Goal: Check status: Check status

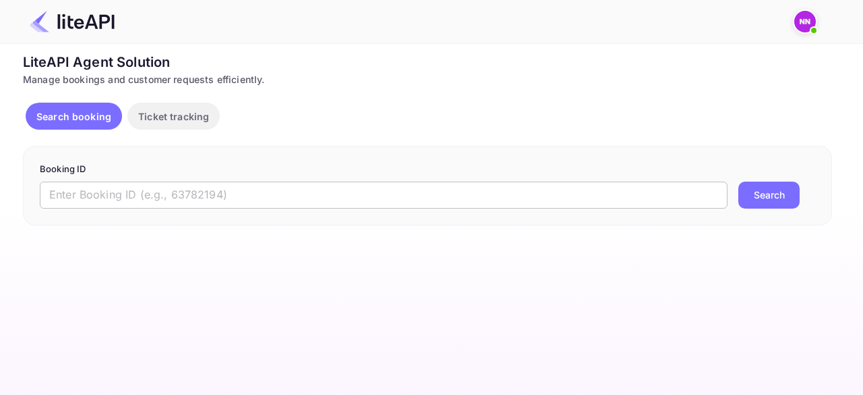
click at [156, 192] on input "text" at bounding box center [384, 194] width 688 height 27
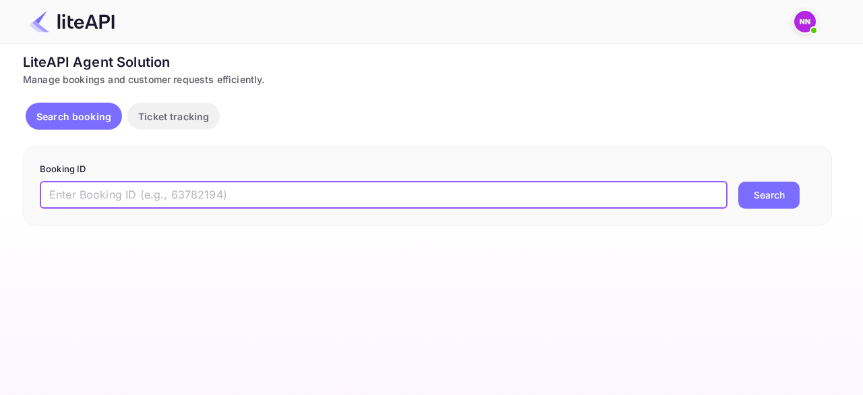
paste input "6197911"
type input "6197911"
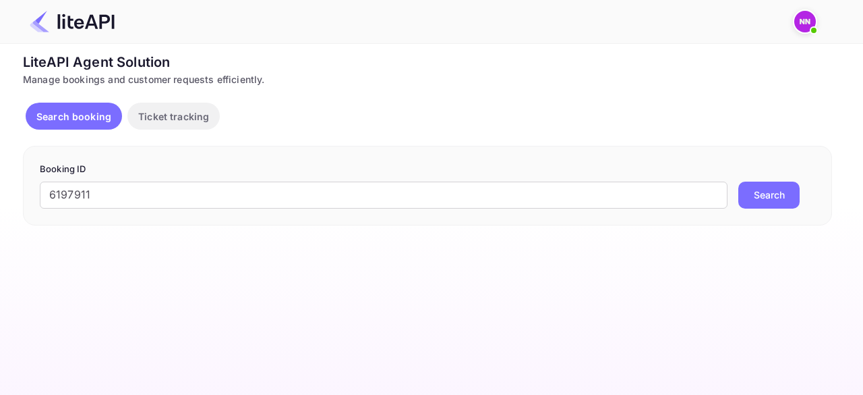
click at [773, 190] on button "Search" at bounding box center [769, 194] width 61 height 27
click at [807, 22] on img at bounding box center [806, 22] width 22 height 22
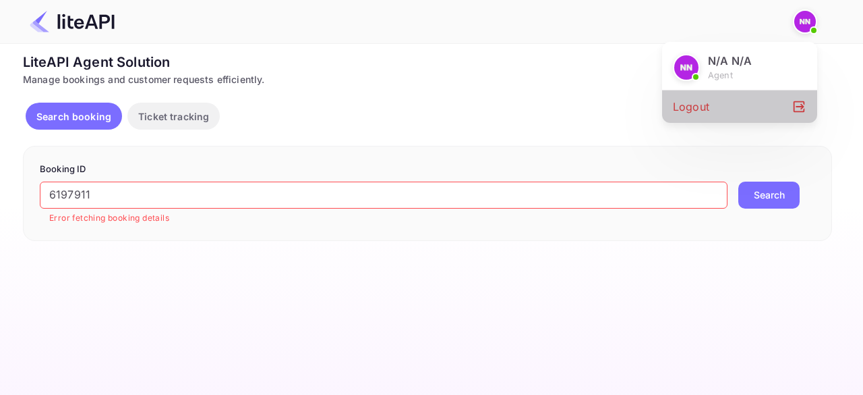
click at [700, 109] on div "Logout" at bounding box center [739, 106] width 155 height 32
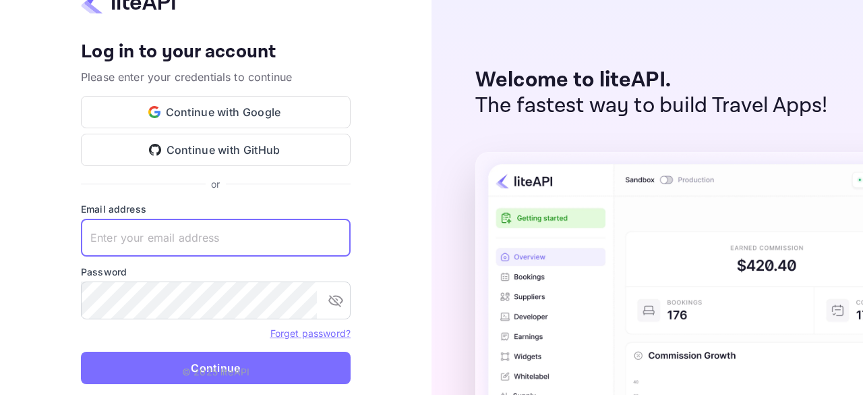
type input "zen.abddin@tbo.com"
